Goal: Find specific page/section: Find specific page/section

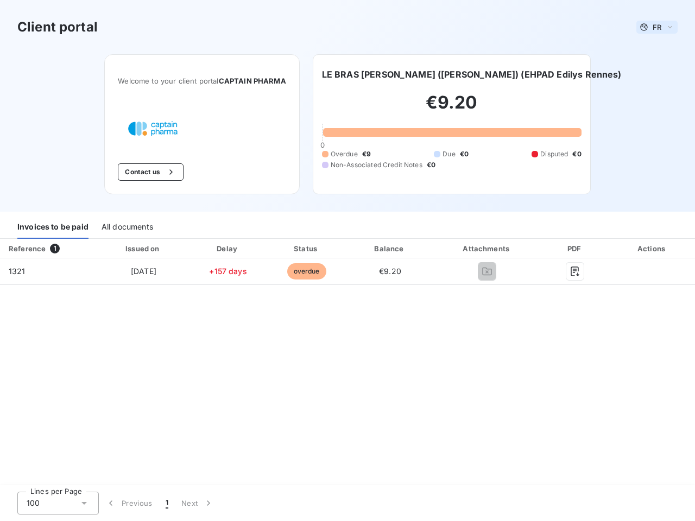
click at [657, 27] on span "FR" at bounding box center [657, 27] width 9 height 9
click at [149, 172] on button "Contact us" at bounding box center [151, 171] width 66 height 17
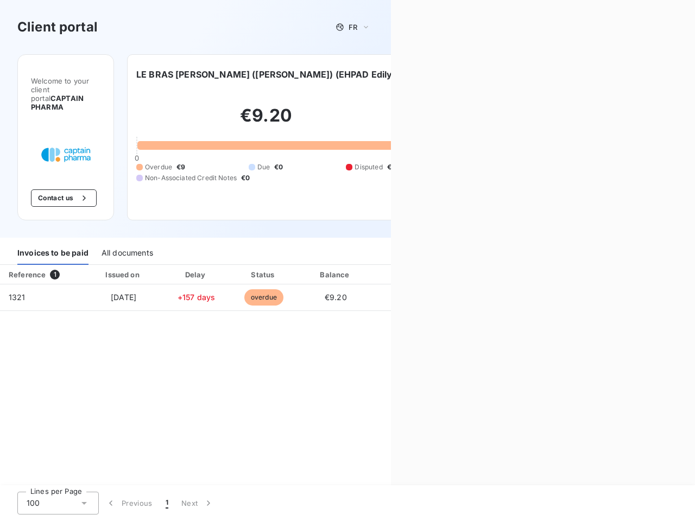
click at [472, 74] on div "Contact us Fill out the form below, and a member of our team will get back to y…" at bounding box center [543, 260] width 304 height 521
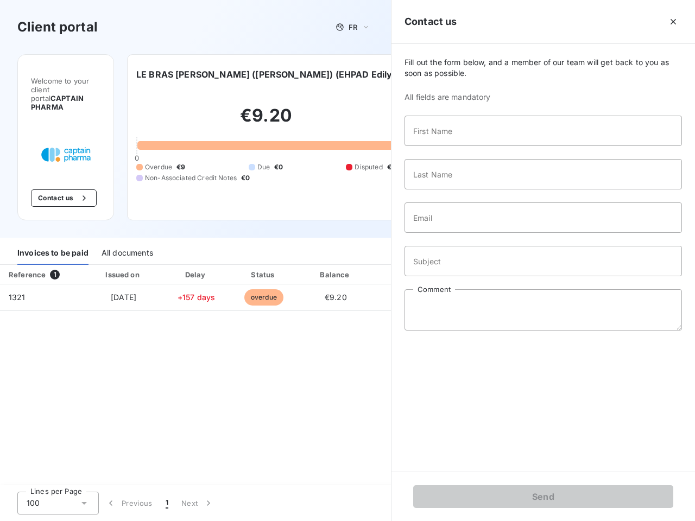
click at [53, 228] on div "Welcome to your client portal CAPTAIN [PERSON_NAME] Contact us LE BRAS [PERSON_…" at bounding box center [195, 146] width 391 height 184
click at [127, 228] on div "Welcome to your client portal CAPTAIN [PERSON_NAME] Contact us LE BRAS [PERSON_…" at bounding box center [195, 146] width 391 height 184
click at [48, 249] on div "Invoices to be paid" at bounding box center [52, 253] width 71 height 23
click at [143, 249] on div "All documents" at bounding box center [128, 253] width 52 height 23
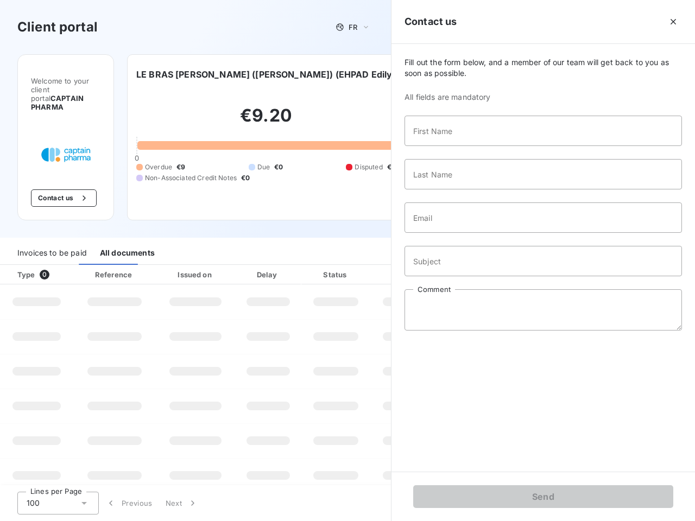
click at [228, 249] on div "Invoices to be paid All documents" at bounding box center [195, 253] width 391 height 23
click at [306, 249] on div "Invoices to be paid All documents" at bounding box center [195, 253] width 391 height 23
